Goal: Task Accomplishment & Management: Manage account settings

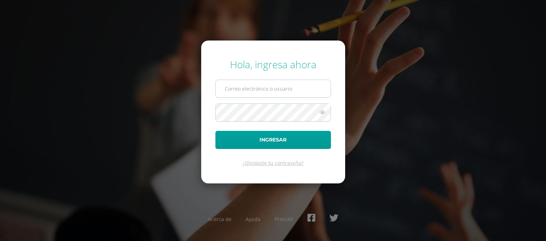
type input "a.bonilla.1ddb@gmail.com"
click at [311, 97] on span "a.bonilla.1ddb@gmail.com" at bounding box center [272, 89] width 115 height 18
click at [309, 95] on input "a.bonilla.1ddb@gmail.com" at bounding box center [273, 88] width 115 height 17
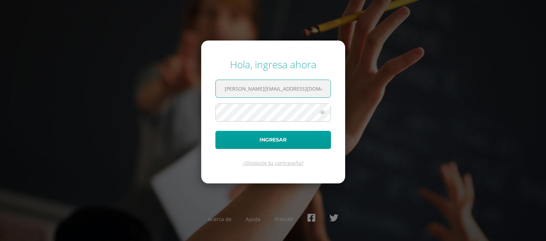
click at [209, 155] on form "Hola, ingresa ahora a.bonilla.1ddb@gmail.com Ingresar ¿Olvidaste tu contraseña?" at bounding box center [273, 111] width 144 height 143
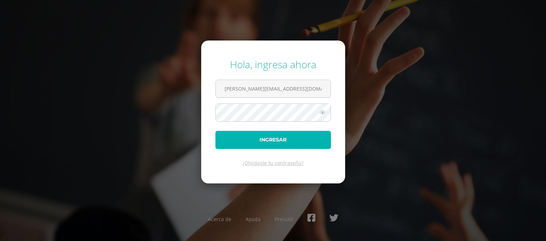
click at [220, 139] on button "Ingresar" at bounding box center [272, 140] width 115 height 18
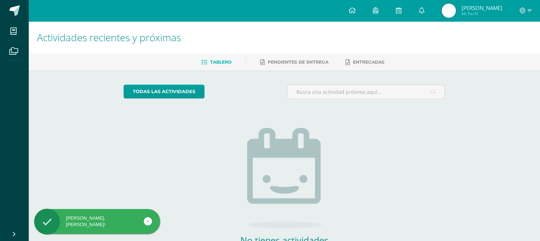
click at [458, 7] on span "[PERSON_NAME] Mi Perfil" at bounding box center [472, 11] width 63 height 14
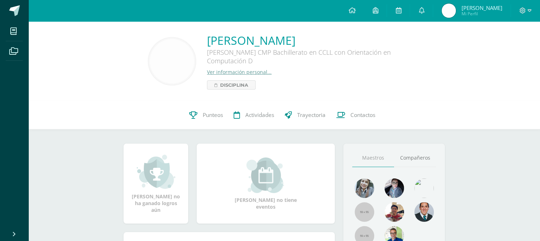
click at [477, 70] on div "André Sebastián Bonilla Pineda Quinto Bachillerato CMP Bachillerato en CCLL con…" at bounding box center [284, 61] width 501 height 57
